Goal: Obtain resource: Obtain resource

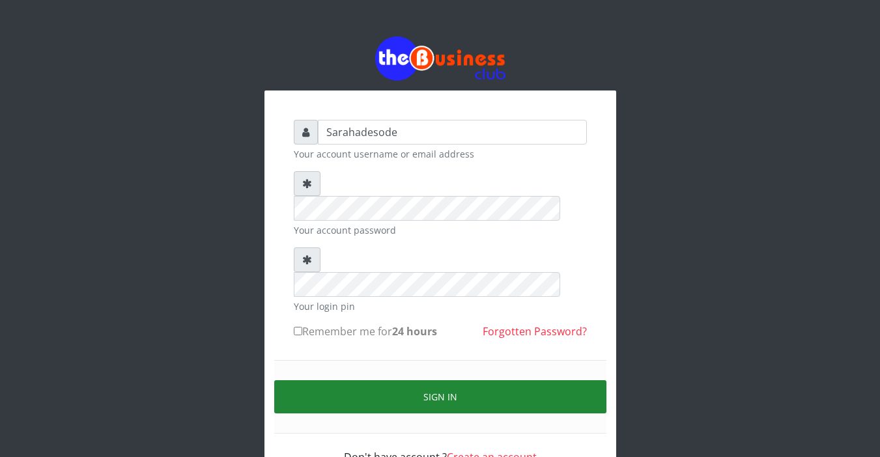
click at [452, 380] on button "Sign in" at bounding box center [440, 396] width 332 height 33
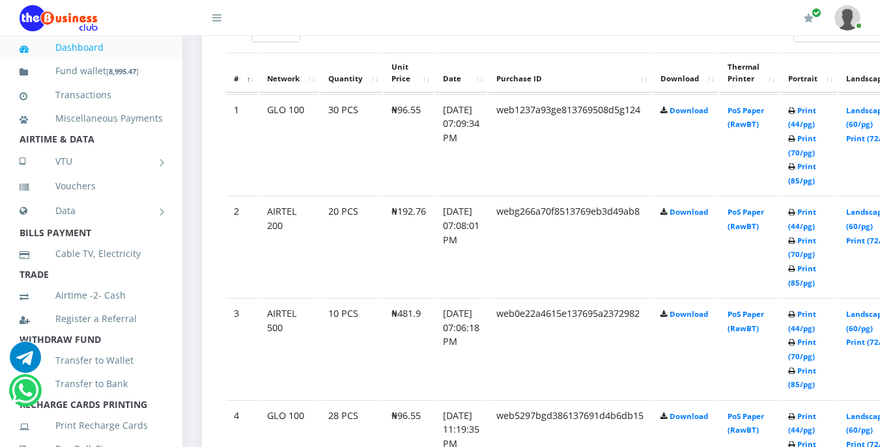
scroll to position [755, 0]
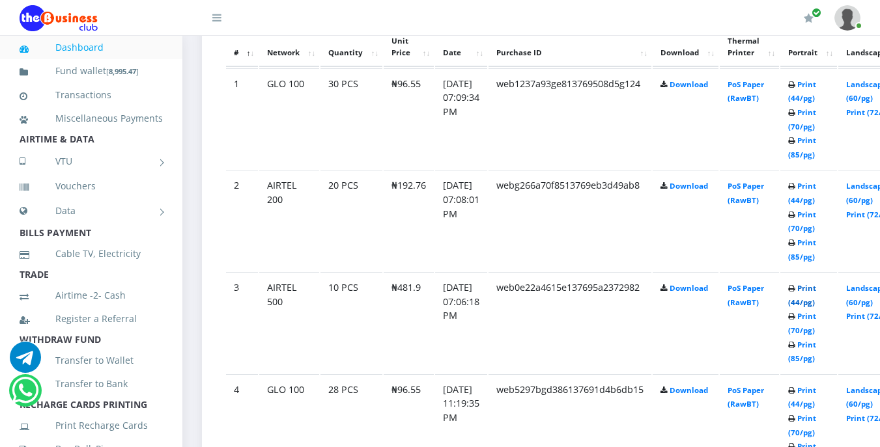
click at [814, 286] on link "Print (44/pg)" at bounding box center [802, 295] width 28 height 24
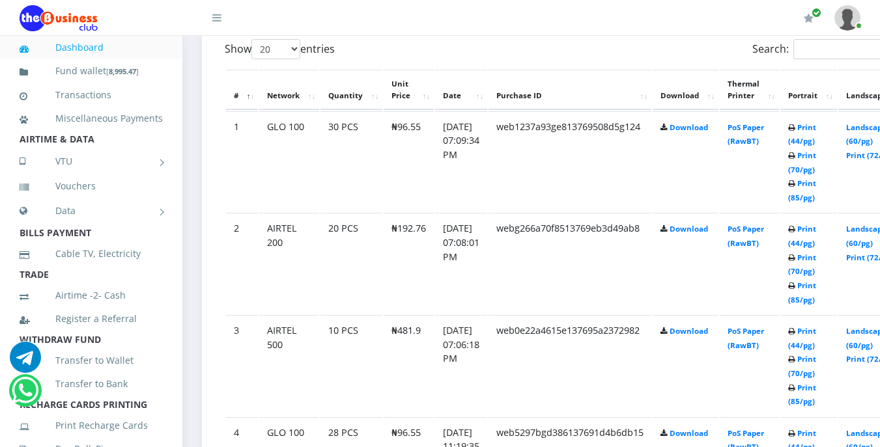
scroll to position [755, 0]
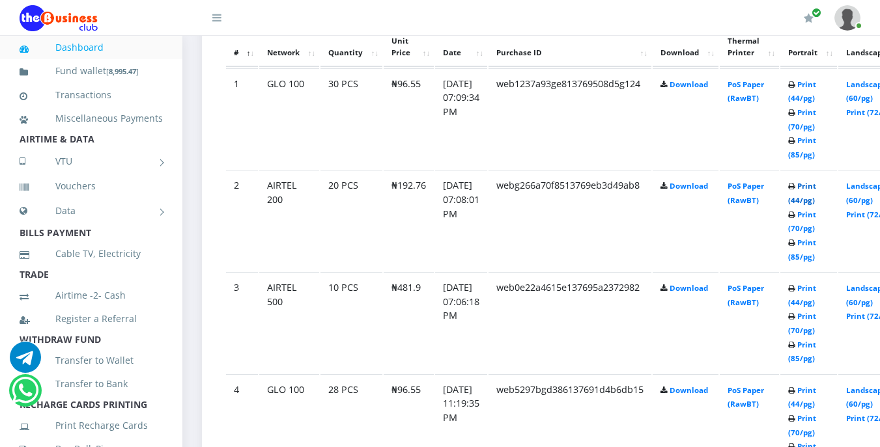
click at [816, 192] on link "Print (44/pg)" at bounding box center [802, 193] width 28 height 24
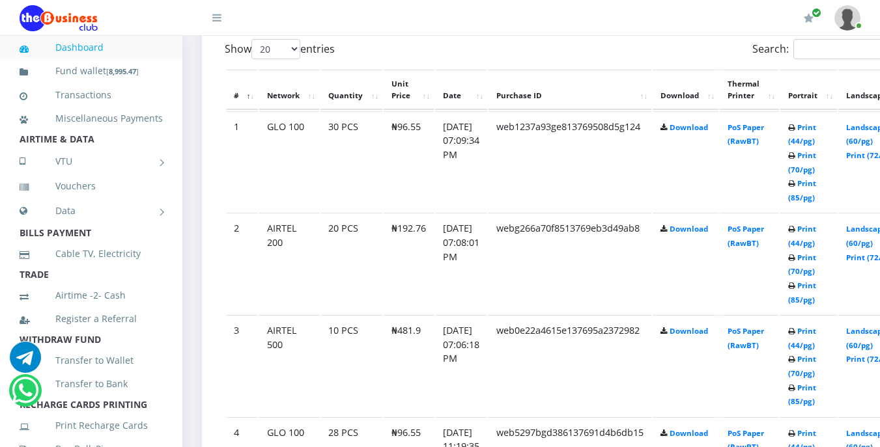
scroll to position [755, 0]
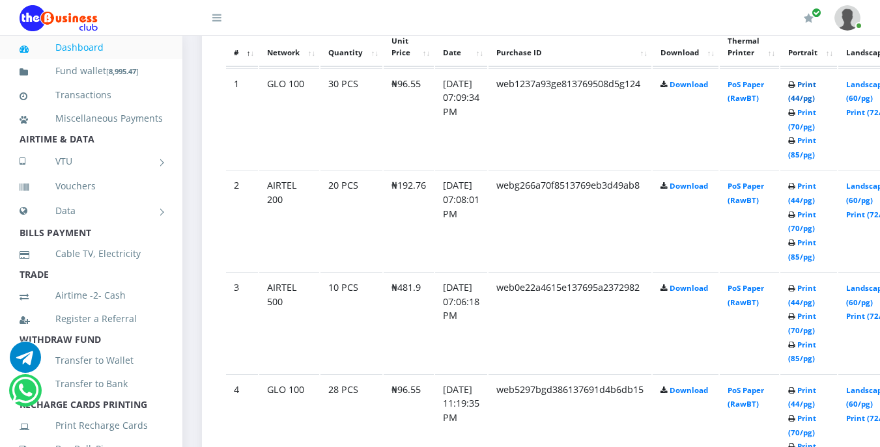
click at [816, 90] on link "Print (44/pg)" at bounding box center [802, 91] width 28 height 24
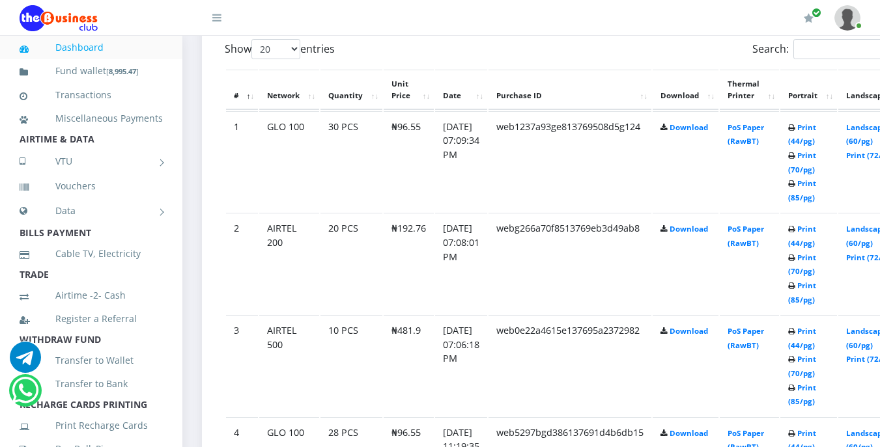
scroll to position [755, 0]
